Goal: Task Accomplishment & Management: Complete application form

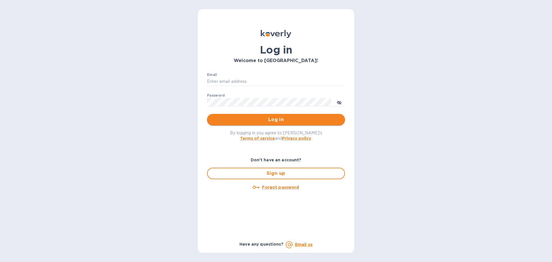
type input "accounting@ganauamerica.com"
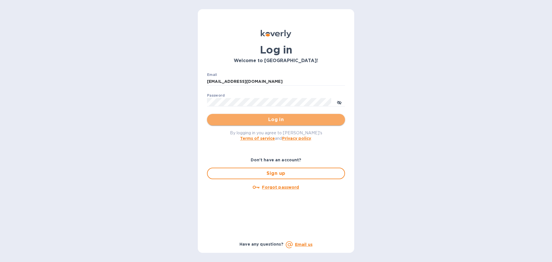
click at [271, 118] on span "Log in" at bounding box center [276, 119] width 129 height 7
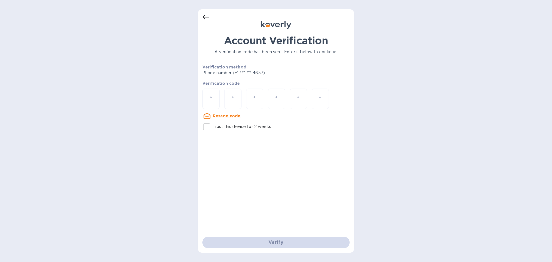
click at [207, 100] on input "number" at bounding box center [210, 99] width 7 height 11
type input "9"
type input "4"
type input "8"
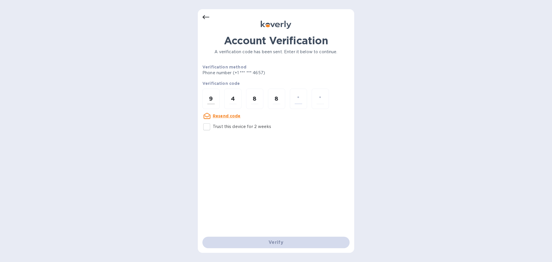
type input "0"
type input "8"
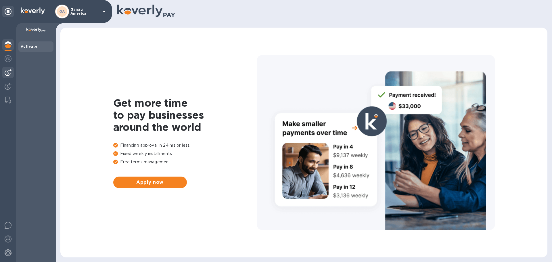
click at [6, 72] on img at bounding box center [8, 72] width 7 height 7
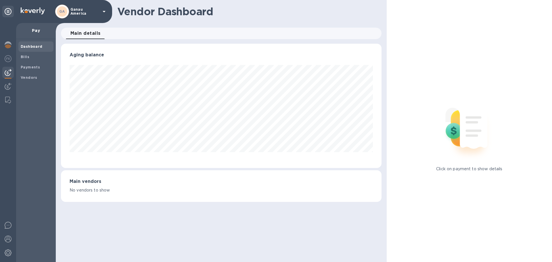
scroll to position [124, 321]
click at [28, 79] on b "Vendors" at bounding box center [29, 77] width 17 height 4
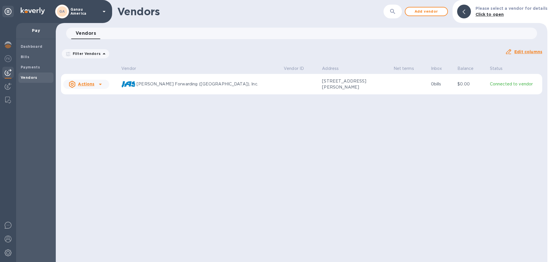
click at [99, 84] on icon at bounding box center [100, 84] width 3 height 1
click at [99, 111] on div "Add new bill" at bounding box center [92, 108] width 29 height 9
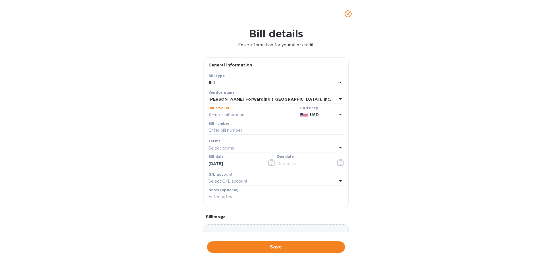
click at [217, 116] on input "text" at bounding box center [253, 115] width 89 height 9
type input "1,609.19"
click at [220, 126] on input "text" at bounding box center [277, 130] width 136 height 9
type input "3656-3702-0375"
click at [223, 142] on div "Terms" at bounding box center [277, 141] width 136 height 6
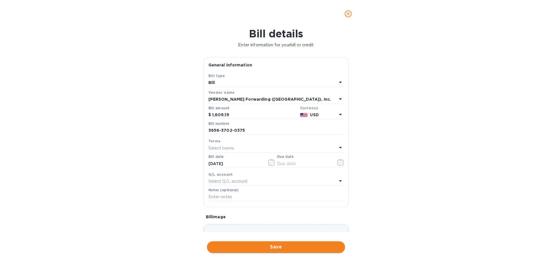
click at [254, 248] on span "Save" at bounding box center [276, 247] width 129 height 7
click at [280, 163] on input "text" at bounding box center [304, 163] width 54 height 9
click at [338, 164] on icon "button" at bounding box center [341, 162] width 7 height 7
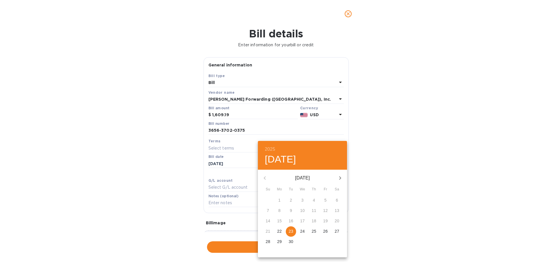
click at [291, 230] on p "23" at bounding box center [291, 231] width 5 height 6
type input "09/23/2025"
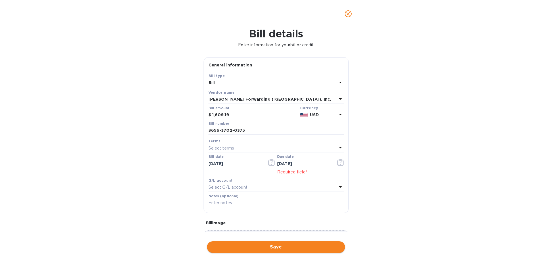
click at [286, 246] on span "Save" at bounding box center [276, 247] width 129 height 7
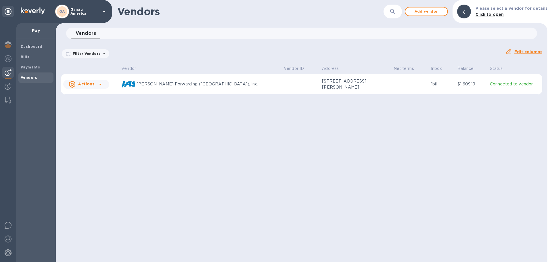
click at [101, 83] on icon at bounding box center [100, 84] width 7 height 7
click at [223, 82] on p "JAS Forwarding (USA), Inc." at bounding box center [208, 84] width 143 height 6
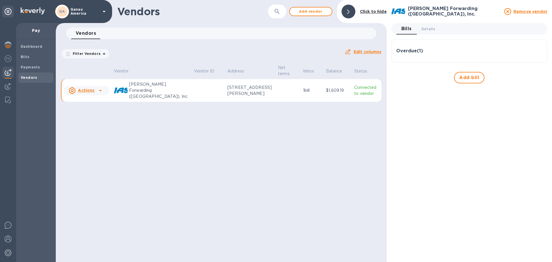
click at [8, 70] on img at bounding box center [8, 72] width 7 height 7
click at [35, 67] on b "Payments" at bounding box center [30, 67] width 19 height 4
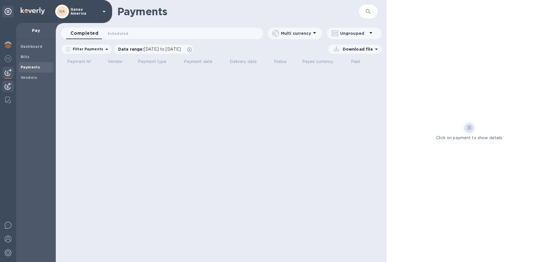
click at [12, 86] on div at bounding box center [8, 87] width 12 height 13
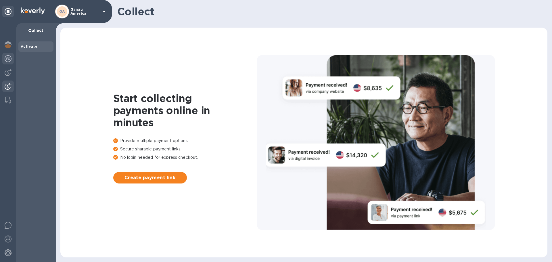
click at [7, 61] on img at bounding box center [8, 58] width 7 height 7
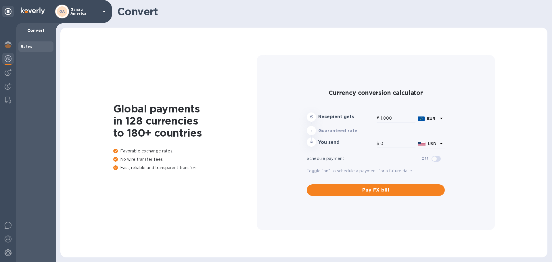
click at [8, 79] on div at bounding box center [8, 142] width 16 height 239
type input "1,188.43"
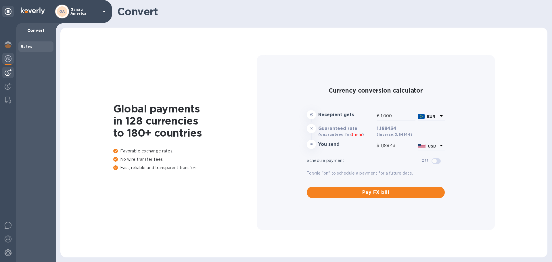
click at [7, 72] on img at bounding box center [8, 72] width 7 height 7
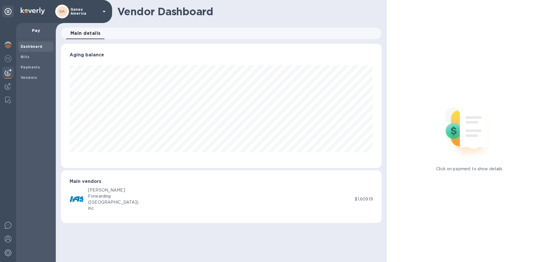
scroll to position [124, 321]
click at [367, 201] on p "$1,609.19" at bounding box center [364, 199] width 18 height 6
click at [5, 46] on img at bounding box center [8, 44] width 7 height 7
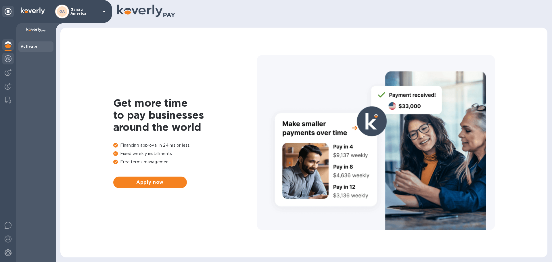
click at [8, 59] on img at bounding box center [8, 58] width 7 height 7
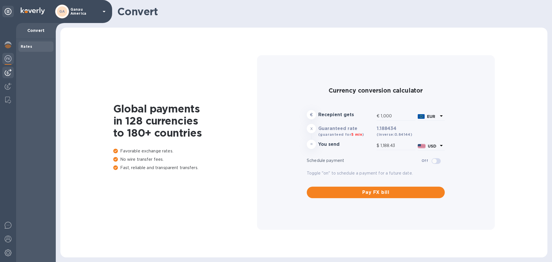
click at [8, 76] on div at bounding box center [8, 73] width 12 height 12
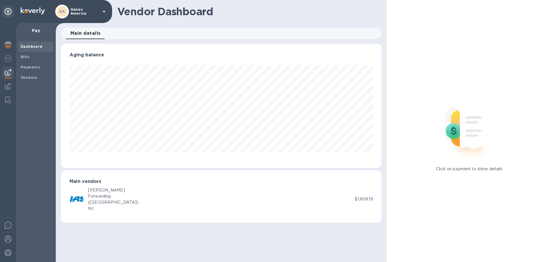
scroll to position [124, 321]
click at [367, 195] on div "JAS Forwarding (USA), Inc. $1,609.19" at bounding box center [222, 199] width 304 height 24
click at [10, 87] on img at bounding box center [8, 86] width 7 height 7
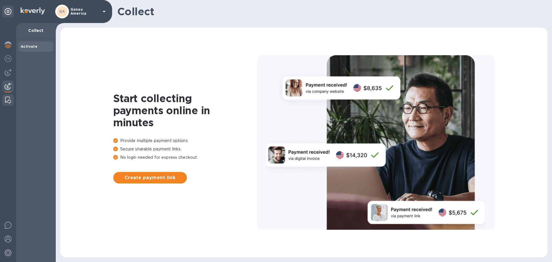
click at [9, 101] on img at bounding box center [8, 100] width 6 height 7
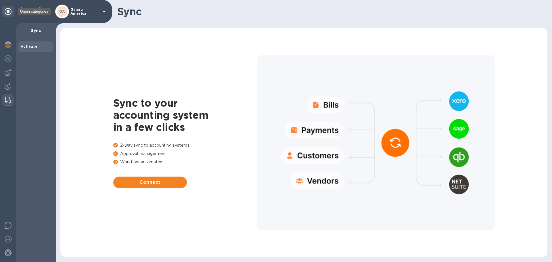
click at [7, 12] on icon at bounding box center [8, 11] width 7 height 7
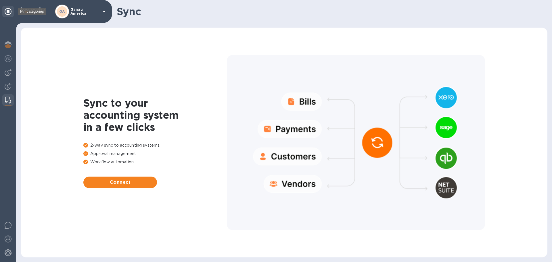
click at [7, 12] on icon at bounding box center [8, 11] width 7 height 7
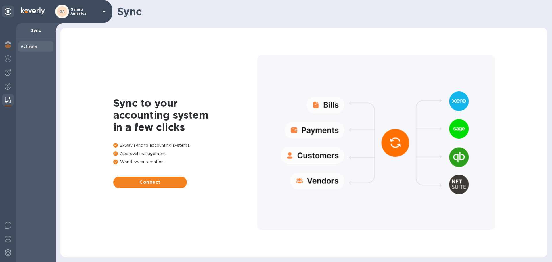
click at [93, 11] on p "Ganau America" at bounding box center [84, 11] width 29 height 8
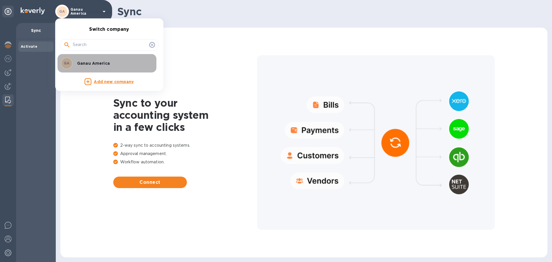
click at [95, 62] on p "Ganau America" at bounding box center [113, 63] width 73 height 6
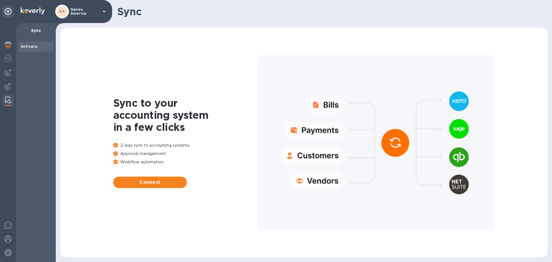
click at [21, 47] on b "Activate" at bounding box center [29, 46] width 17 height 4
click at [29, 47] on b "Activate" at bounding box center [29, 46] width 17 height 4
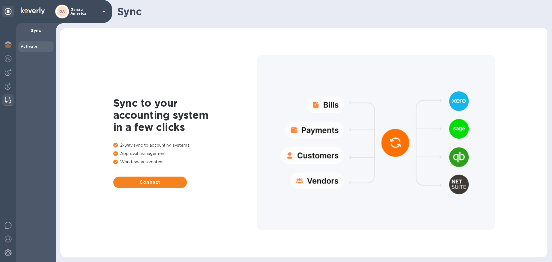
click at [35, 26] on div "Sync" at bounding box center [36, 31] width 40 height 16
click at [38, 45] on span "Activate" at bounding box center [36, 47] width 31 height 6
click at [153, 187] on button "Connect" at bounding box center [150, 183] width 74 height 12
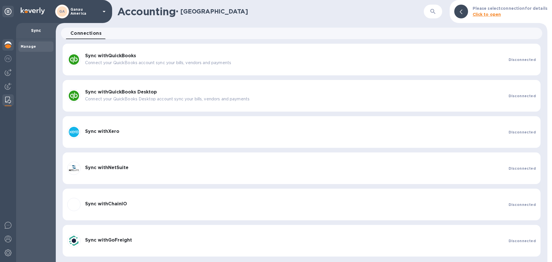
click at [11, 41] on img at bounding box center [8, 44] width 7 height 7
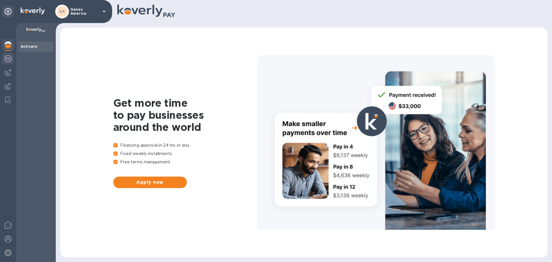
click at [6, 56] on img at bounding box center [8, 58] width 7 height 7
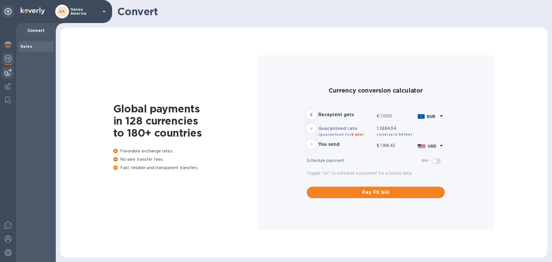
click at [12, 75] on div at bounding box center [8, 73] width 12 height 12
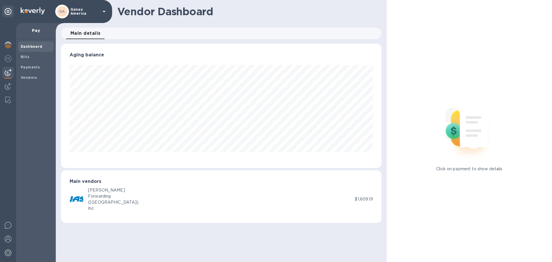
scroll to position [124, 321]
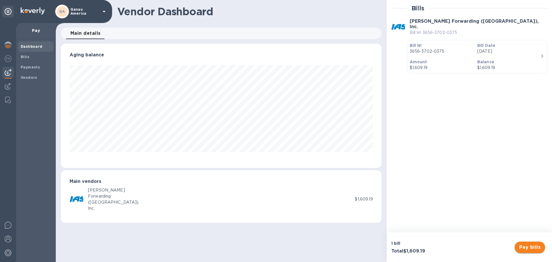
click at [542, 248] on button "Pay bills" at bounding box center [530, 248] width 31 height 12
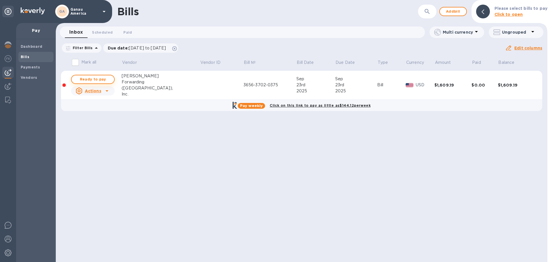
click at [89, 80] on span "Ready to pay" at bounding box center [92, 79] width 33 height 7
checkbox input "true"
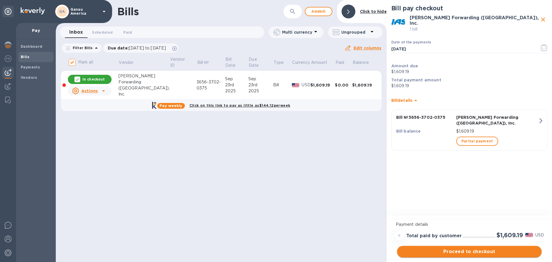
click at [501, 256] on button "Proceed to checkout" at bounding box center [469, 252] width 145 height 12
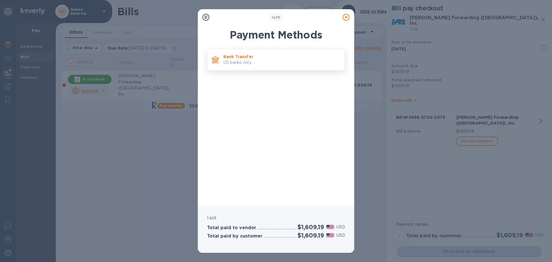
click at [227, 60] on p "US banks only." at bounding box center [282, 63] width 117 height 6
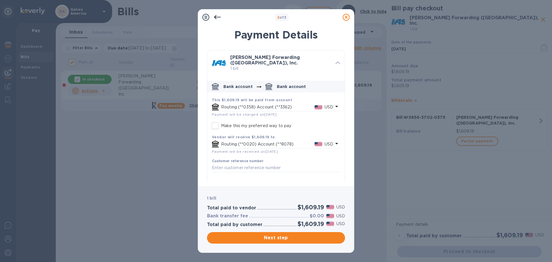
click at [218, 124] on input "Make this my preferred way to pay" at bounding box center [215, 126] width 12 height 12
checkbox input "false"
click at [277, 241] on span "Next step" at bounding box center [276, 238] width 129 height 7
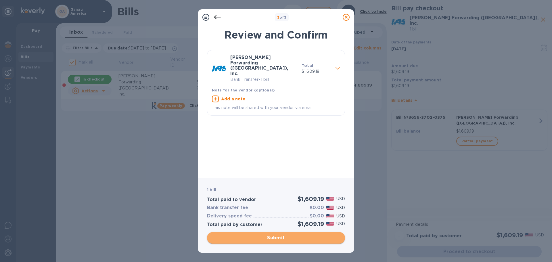
click at [277, 241] on span "Submit" at bounding box center [276, 238] width 129 height 7
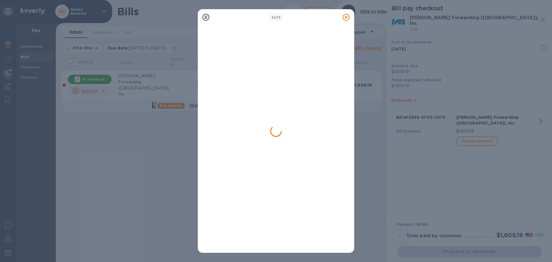
checkbox input "false"
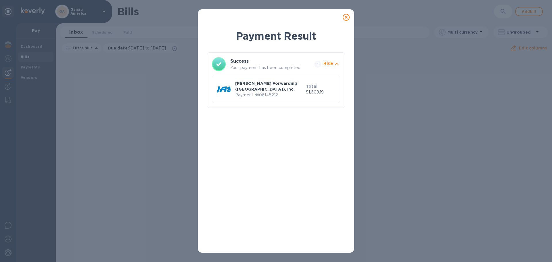
click at [346, 19] on icon at bounding box center [346, 17] width 7 height 7
